Goal: Task Accomplishment & Management: Manage account settings

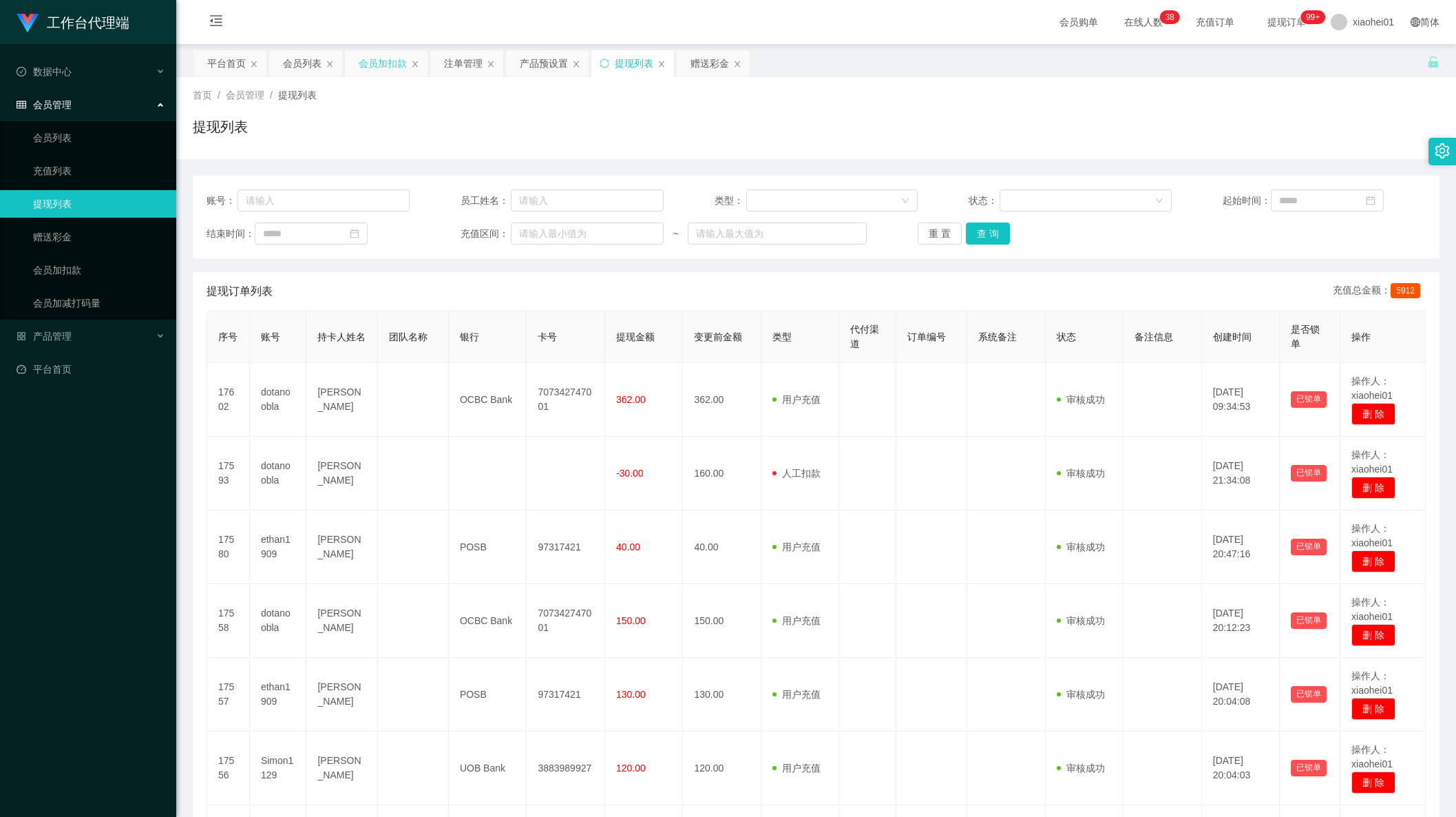
click at [386, 67] on div "会员加扣款" at bounding box center [382, 63] width 48 height 26
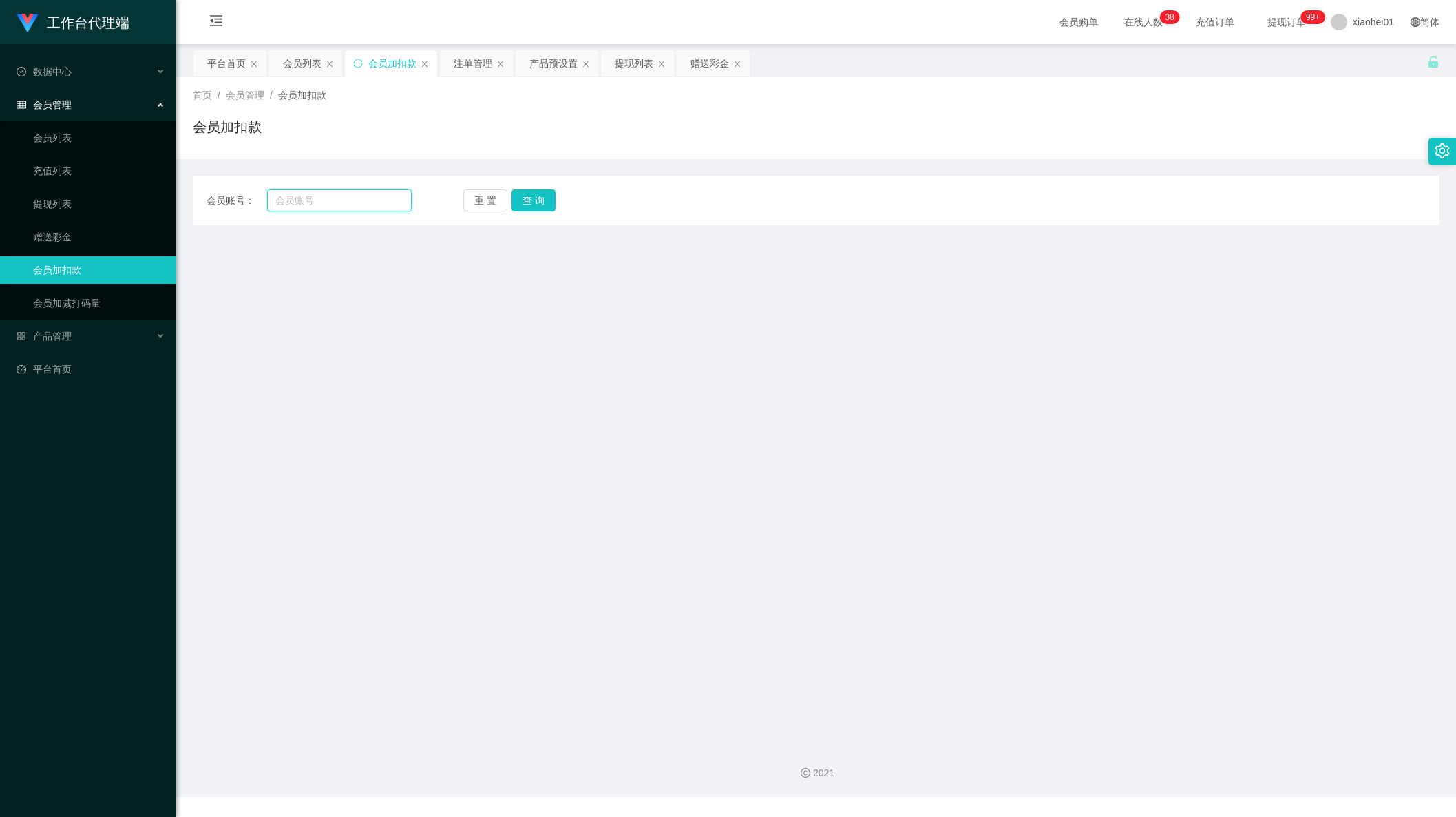
click at [352, 203] on input "text" at bounding box center [340, 201] width 145 height 22
paste input "shuaige1"
type input "shuaige1"
click at [545, 193] on button "查 询" at bounding box center [533, 201] width 44 height 22
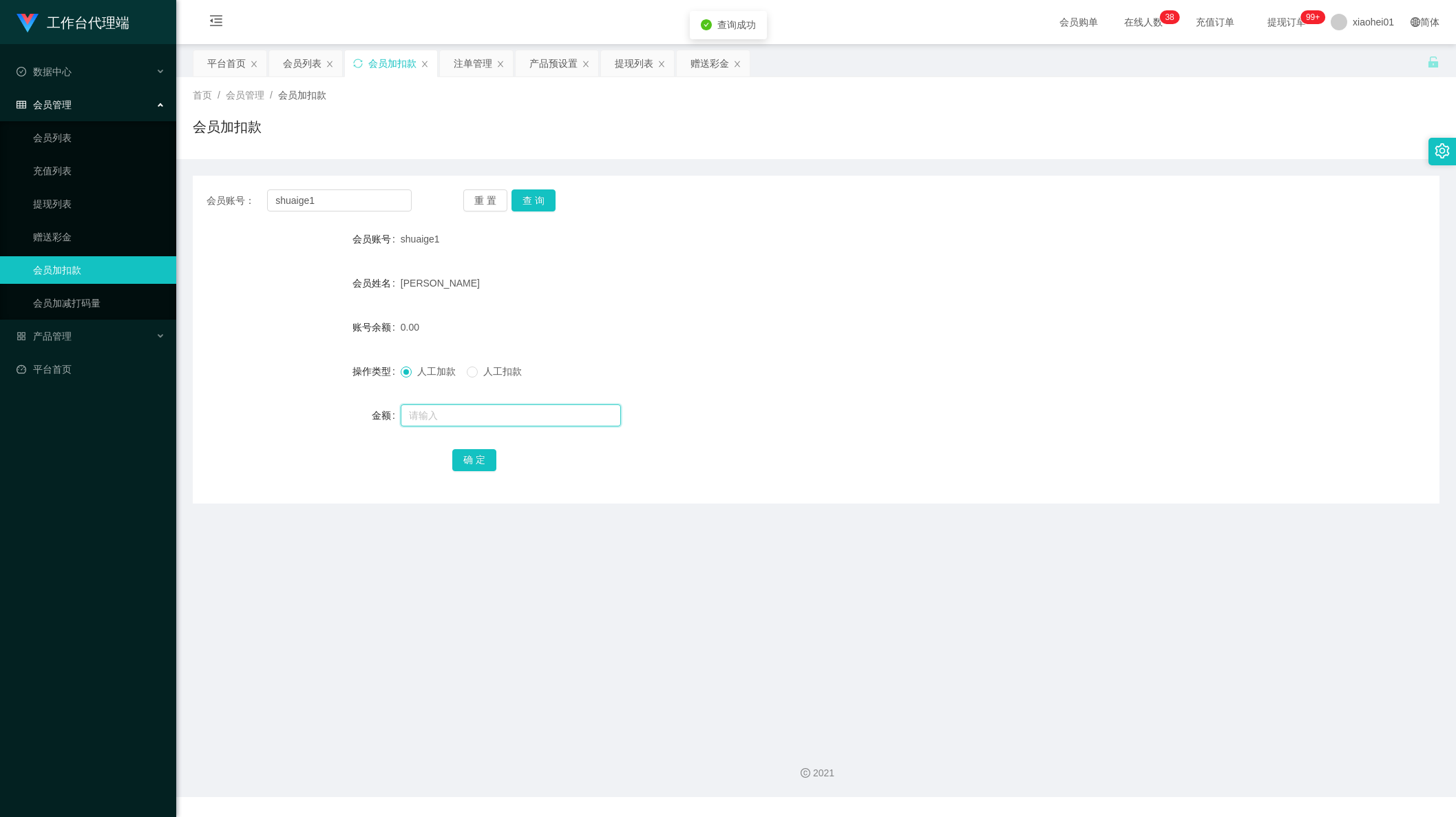
click at [434, 407] on input "text" at bounding box center [510, 415] width 220 height 22
type input "100"
drag, startPoint x: 473, startPoint y: 459, endPoint x: 477, endPoint y: 449, distance: 10.8
click at [473, 457] on button "确 定" at bounding box center [473, 460] width 44 height 22
drag, startPoint x: 331, startPoint y: 205, endPoint x: 215, endPoint y: 221, distance: 117.1
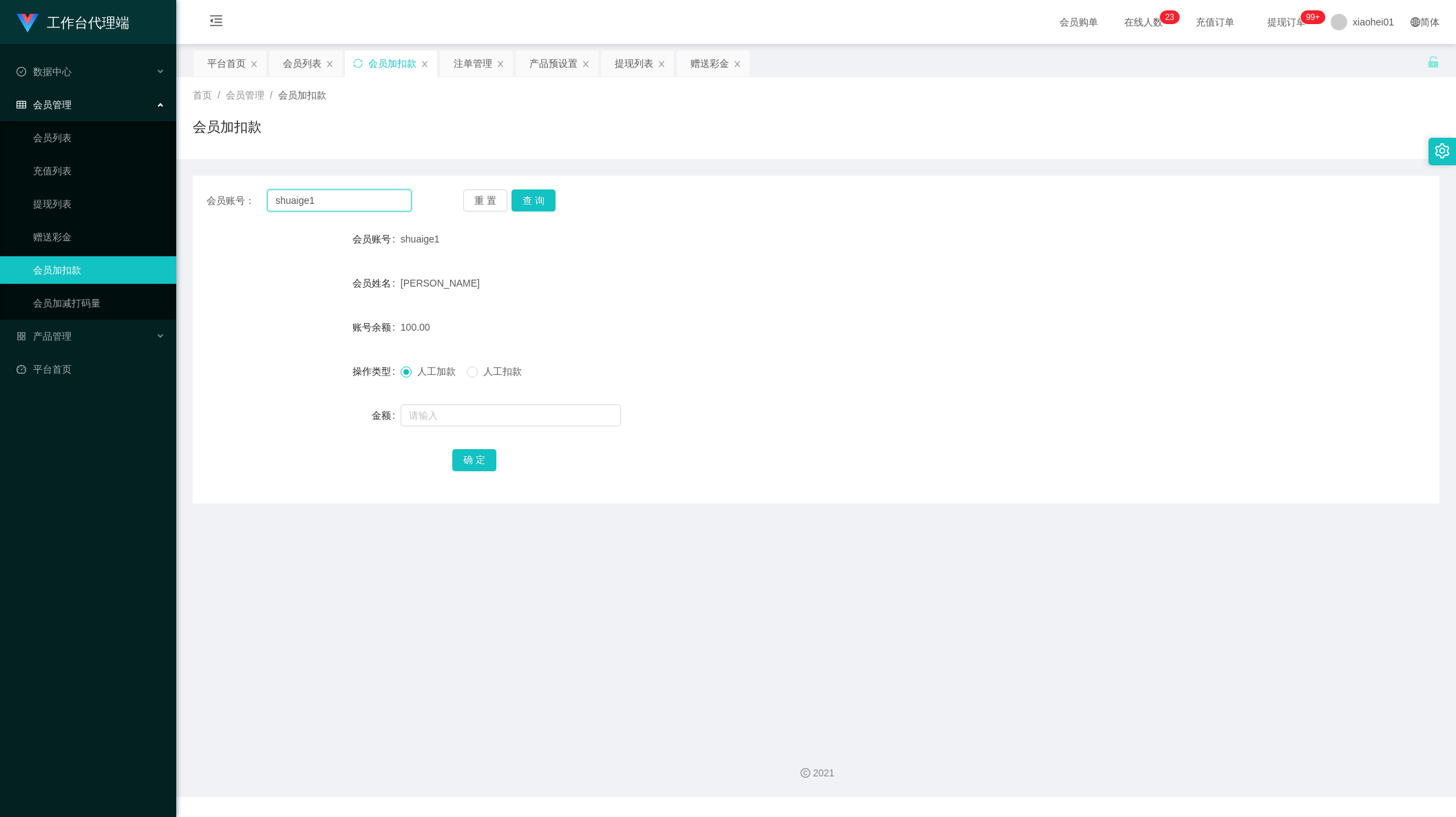
click at [219, 221] on div "会员账号： shuaige1 重 置 查 询 会员账号 shuaige1 会员姓名 [PERSON_NAME] 账号余额 100.00 操作类型 人工加款 人…" at bounding box center [816, 339] width 1246 height 328
click at [1157, 284] on div "会员姓名 [PERSON_NAME]" at bounding box center [816, 283] width 1246 height 28
drag, startPoint x: 357, startPoint y: 193, endPoint x: 84, endPoint y: 188, distance: 273.0
click at [95, 195] on section "工作台代理端 数据中心 会员管理 会员列表 充值列表 提现列表 赠送彩金 会员加扣款 会员加减打码量 产品管理 平台首页 保存配置 重置配置 整体风格设置 主…" at bounding box center [728, 398] width 1456 height 797
click at [543, 211] on button "查 询" at bounding box center [533, 201] width 44 height 22
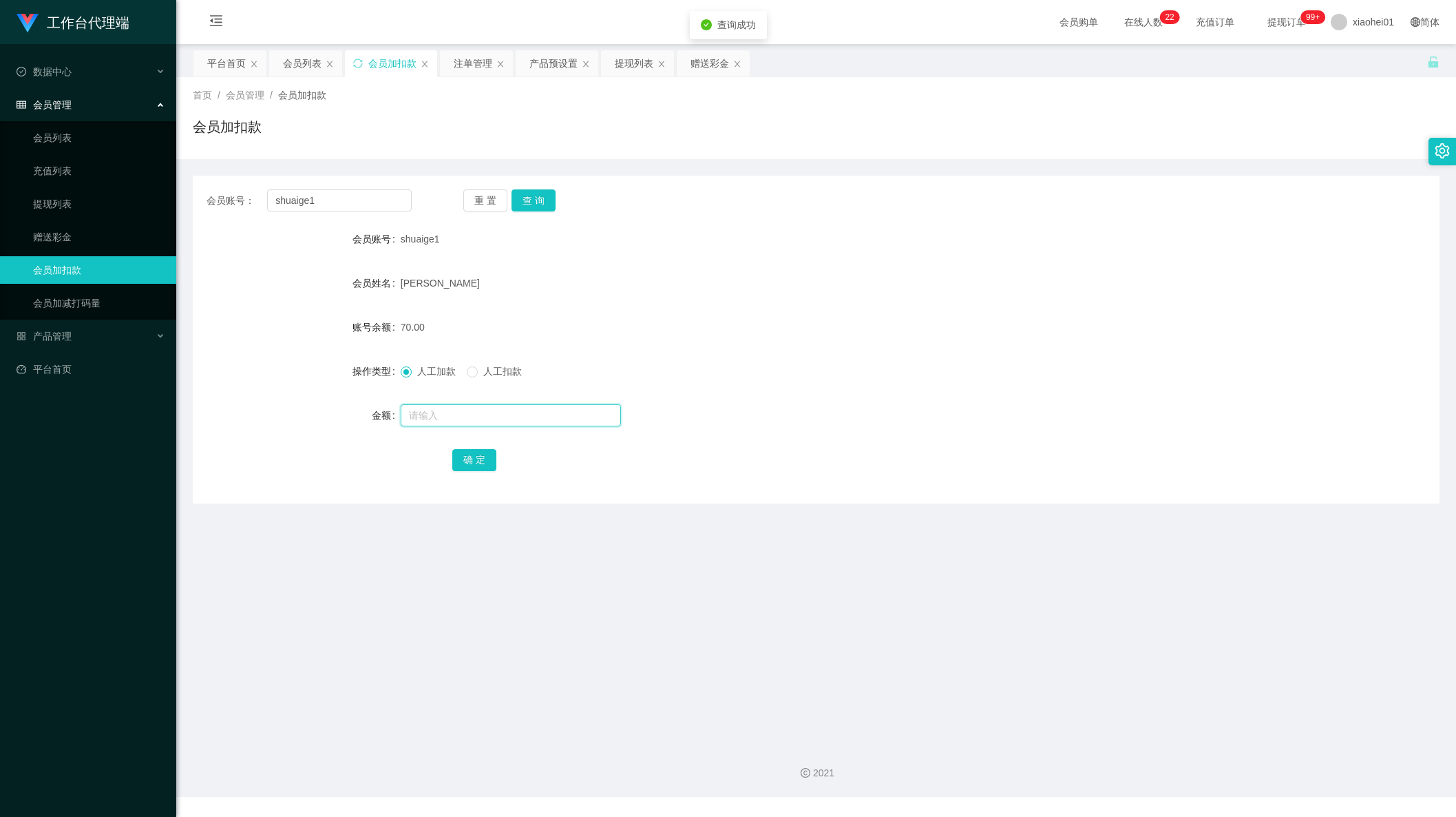
click at [510, 424] on input "text" at bounding box center [510, 415] width 220 height 22
type input "60"
click at [486, 465] on button "确 定" at bounding box center [473, 460] width 44 height 22
drag, startPoint x: 838, startPoint y: 290, endPoint x: 1146, endPoint y: 188, distance: 324.5
click at [841, 290] on div "[PERSON_NAME]" at bounding box center [764, 283] width 727 height 28
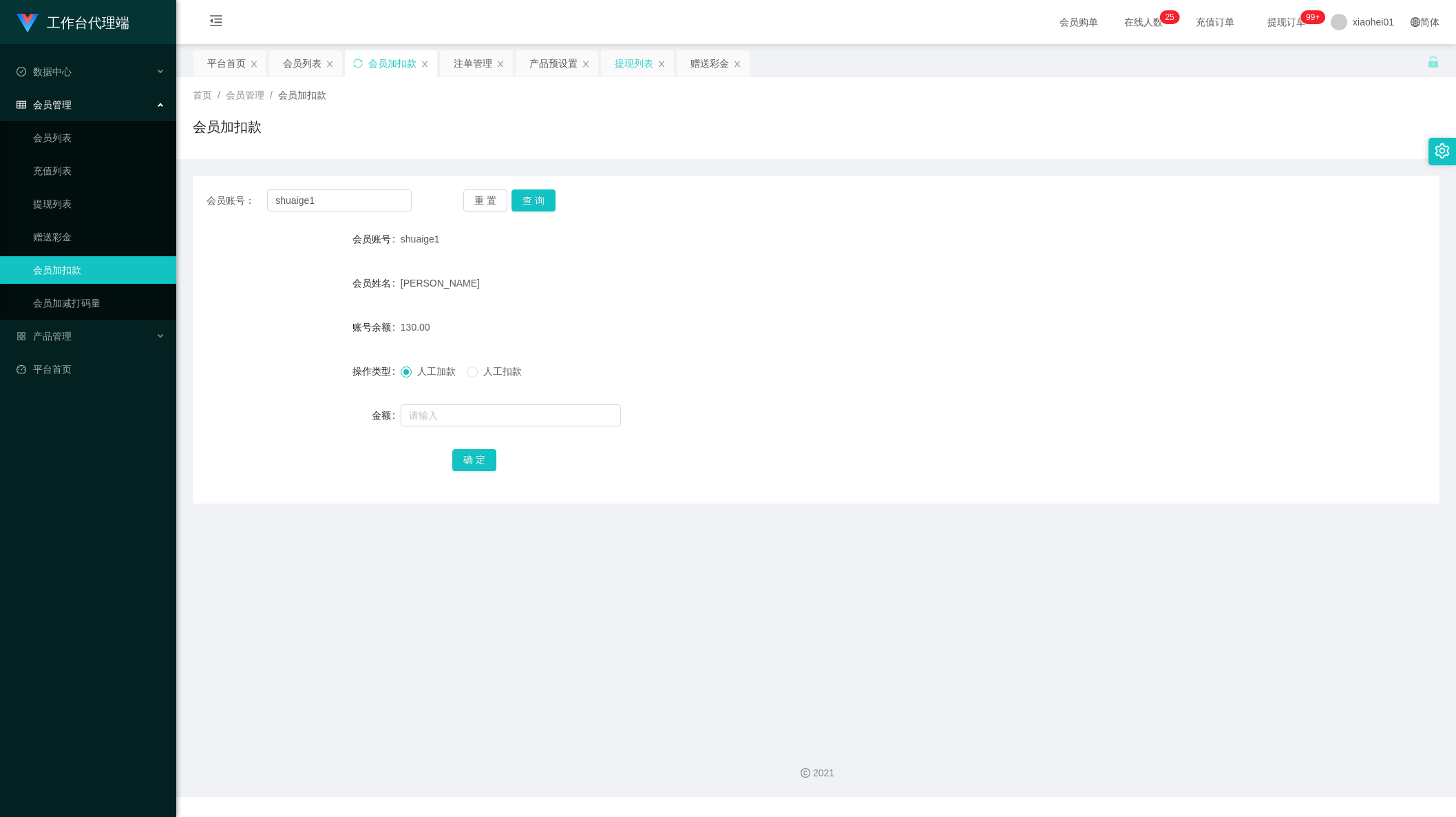
click at [630, 60] on div "提现列表" at bounding box center [634, 63] width 39 height 26
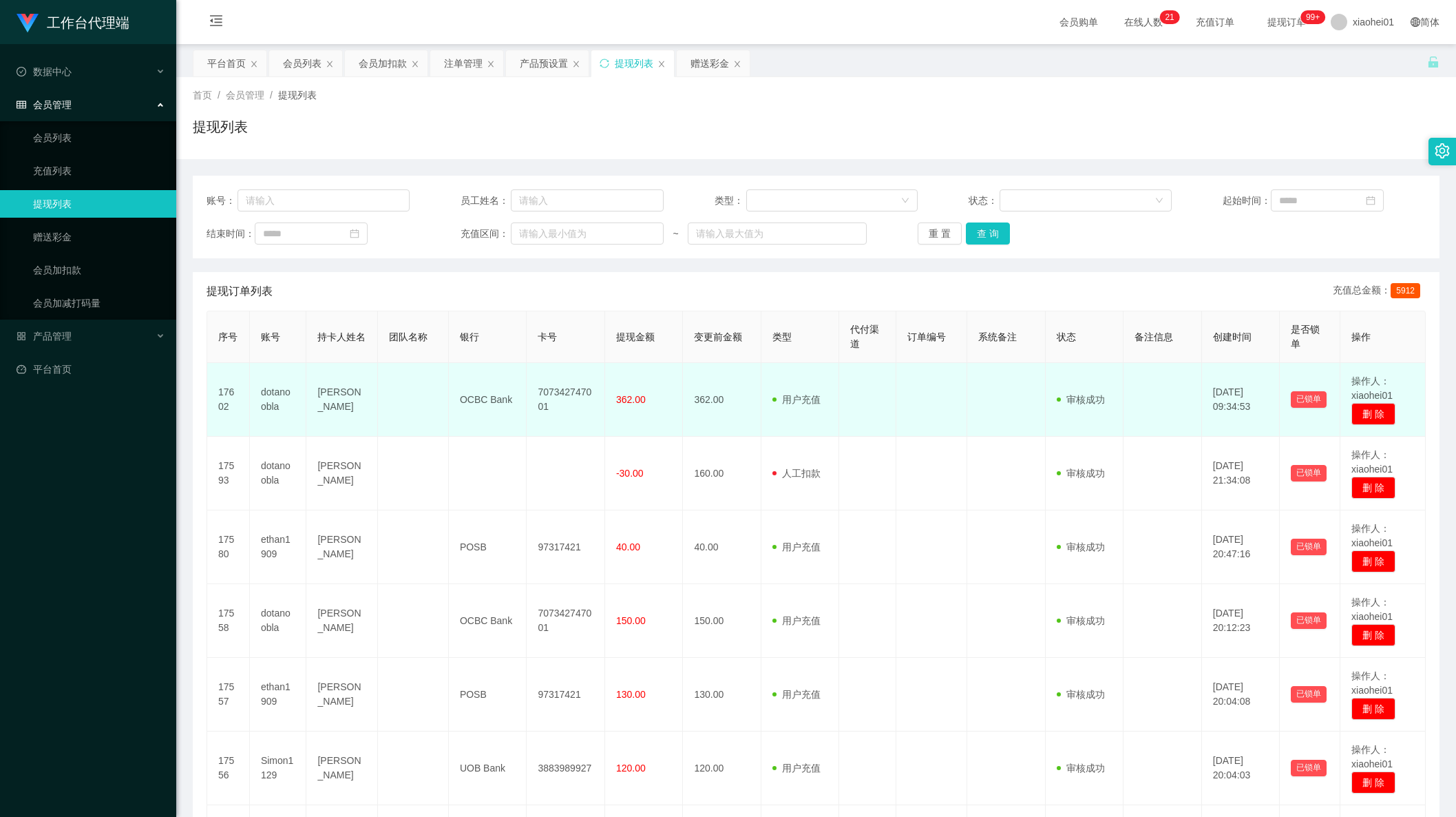
click at [277, 401] on td "dotanoobla" at bounding box center [278, 399] width 58 height 73
click at [266, 394] on td "dotanoobla" at bounding box center [278, 399] width 58 height 73
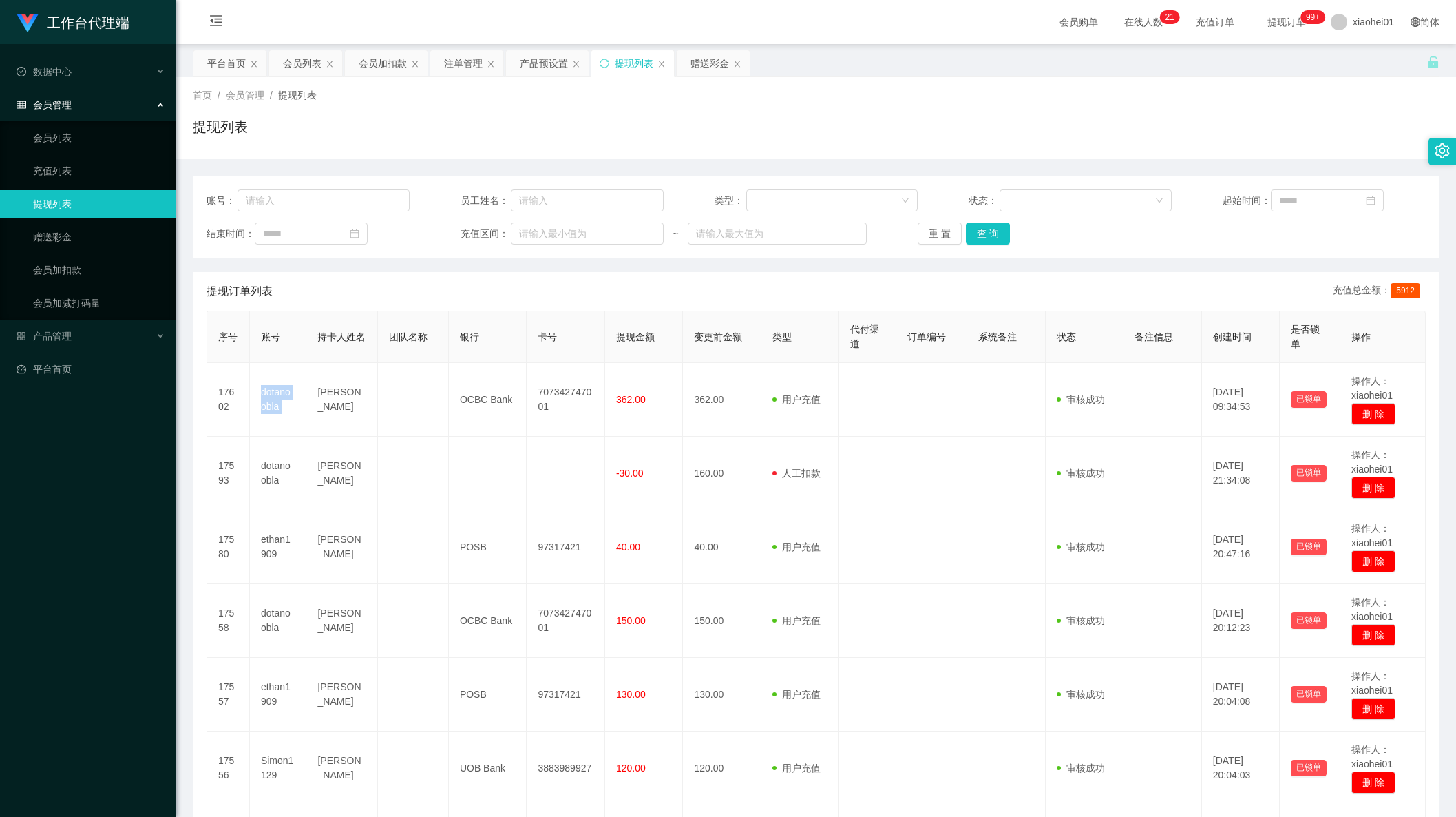
copy td "dotanoobla"
click at [233, 57] on div "平台首页" at bounding box center [226, 63] width 39 height 26
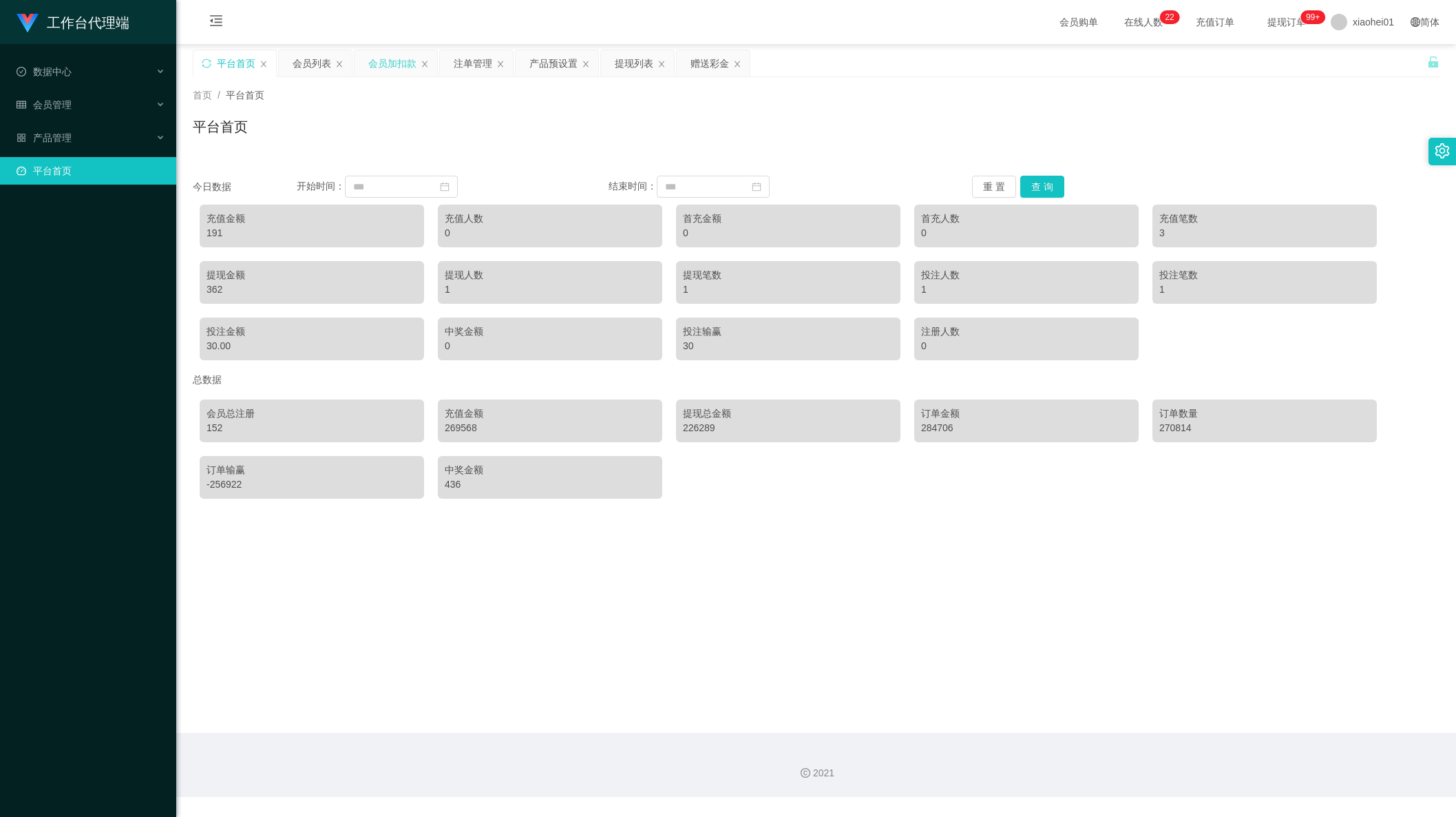
click at [391, 71] on div "会员加扣款" at bounding box center [393, 63] width 48 height 26
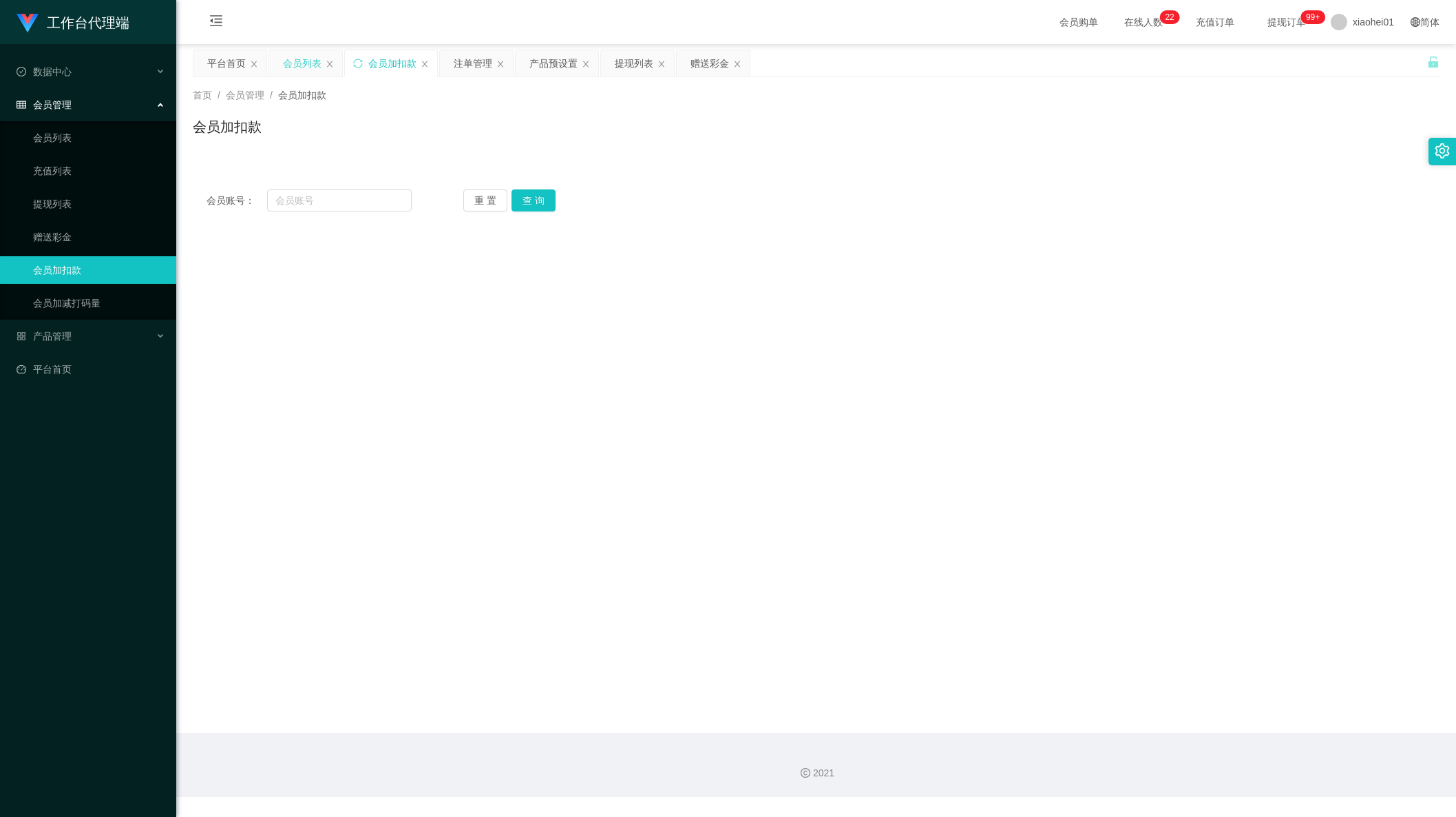
click at [273, 71] on div "会员列表" at bounding box center [305, 63] width 73 height 26
click at [300, 58] on div "会员列表" at bounding box center [303, 63] width 39 height 26
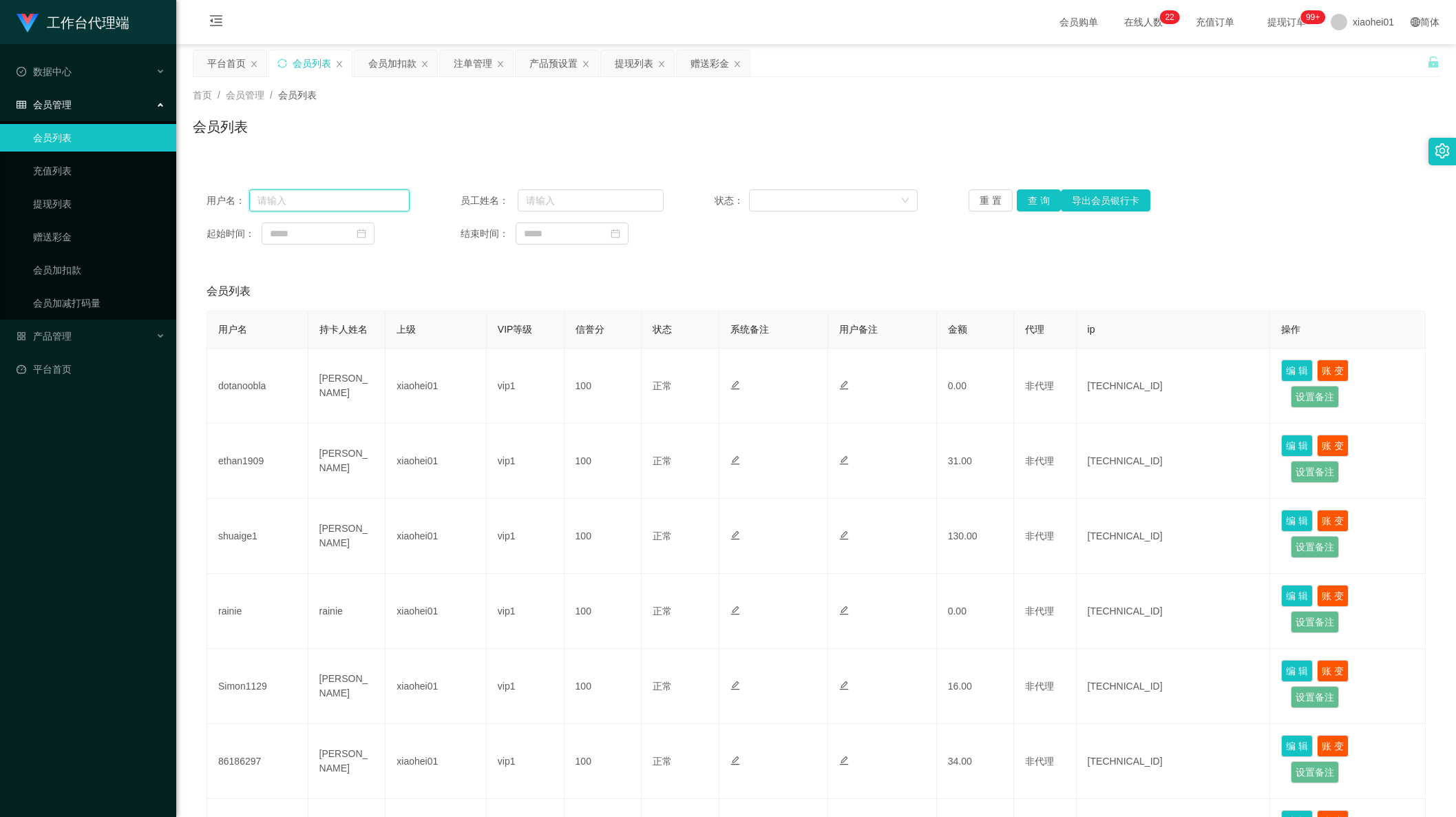
click at [380, 193] on input "text" at bounding box center [329, 201] width 161 height 22
paste input "shuaige1"
type input "shuaige1"
click at [1037, 201] on button "查 询" at bounding box center [1038, 201] width 44 height 22
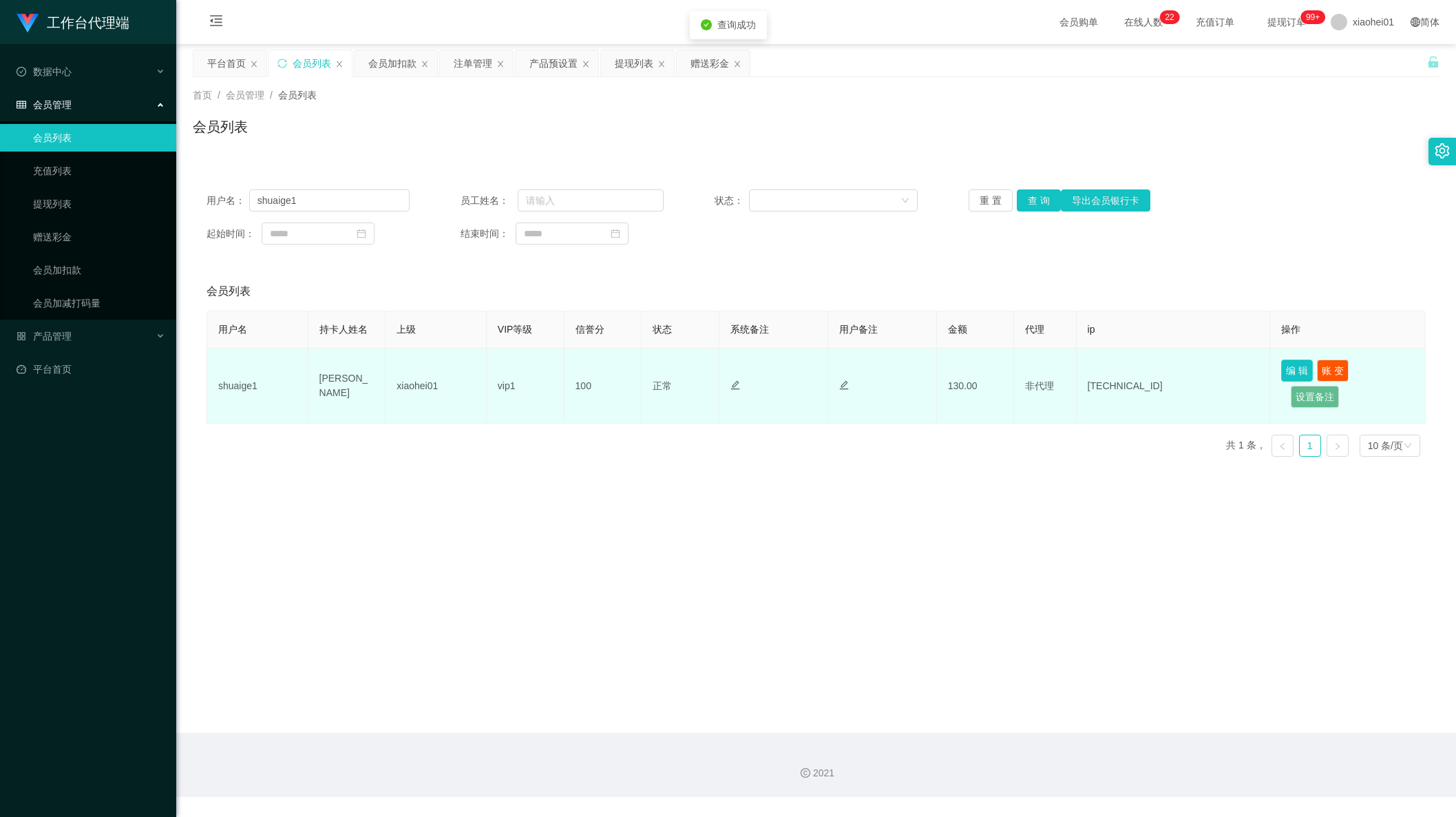
click at [1291, 368] on button "编 辑" at bounding box center [1296, 370] width 32 height 22
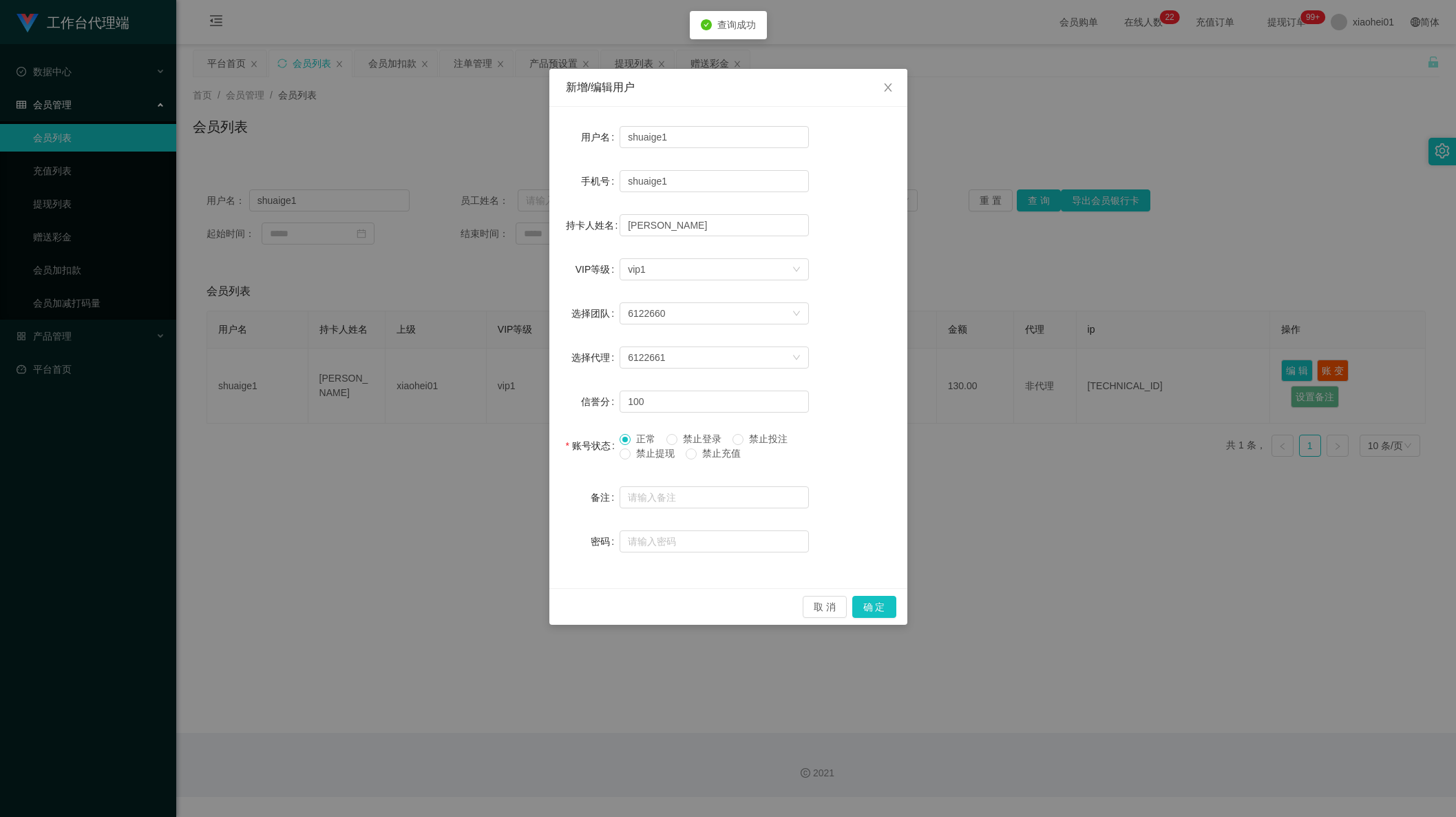
click at [663, 449] on span "禁止提现" at bounding box center [654, 453] width 49 height 11
click at [872, 609] on button "确 定" at bounding box center [873, 607] width 44 height 22
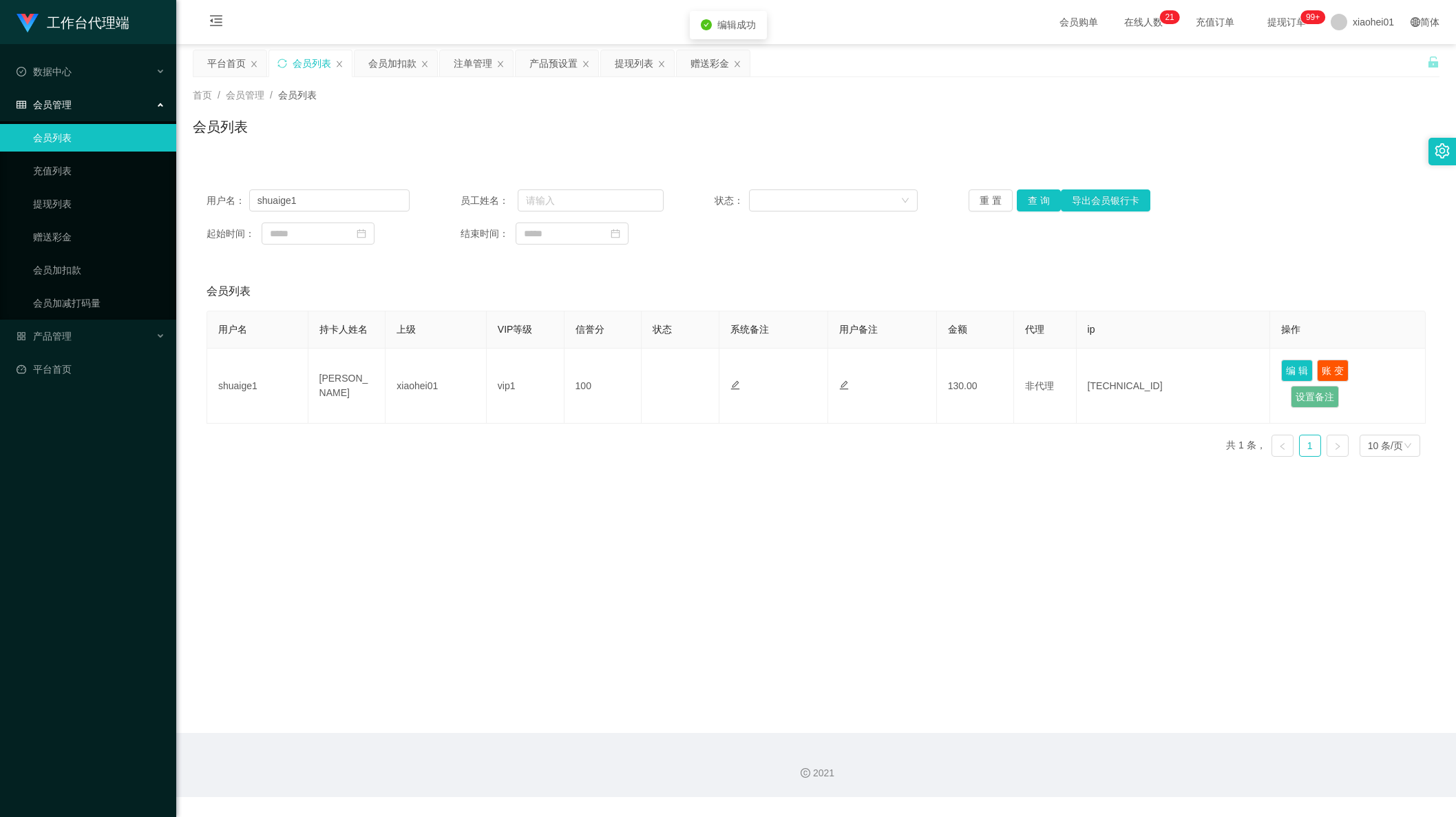
drag, startPoint x: 1139, startPoint y: 535, endPoint x: 1140, endPoint y: 513, distance: 22.0
click at [1138, 535] on main "关闭左侧 关闭右侧 关闭其它 刷新页面 平台首页 会员列表 会员加扣款 注单管理 产品预设置 提现列表 赠送彩金 首页 / 会员管理 / 会员列表 / 会员列…" at bounding box center [816, 388] width 1280 height 689
